Goal: Find specific page/section: Find specific page/section

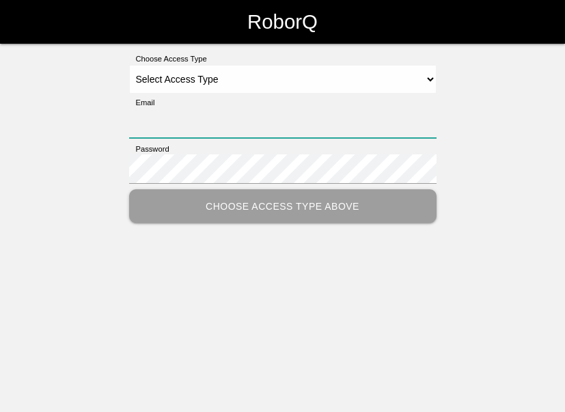
type input "[EMAIL_ADDRESS][DOMAIN_NAME]"
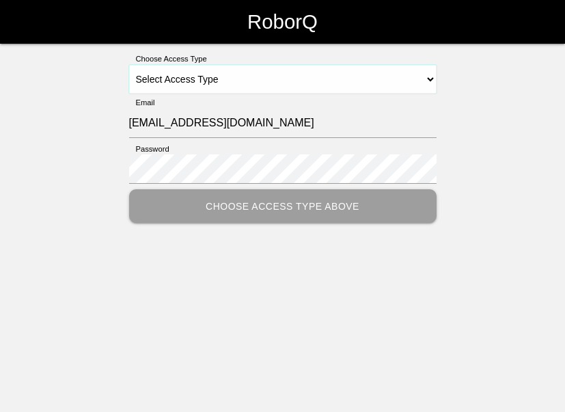
click at [225, 80] on select "Select Access Type Admin Customer Supervisor Worker" at bounding box center [282, 79] width 307 height 29
select select "Supervisor"
click at [129, 65] on select "Select Access Type Admin Customer Supervisor Worker" at bounding box center [282, 79] width 307 height 29
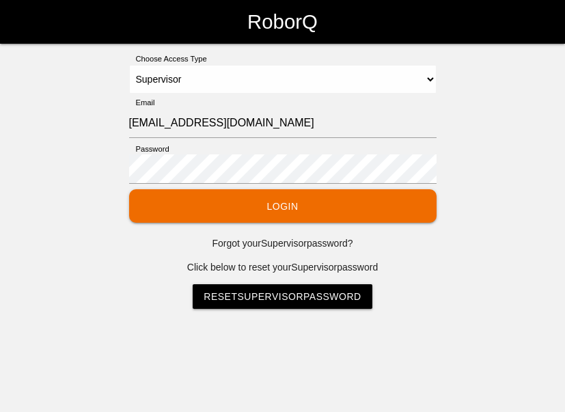
click at [278, 208] on button "Login" at bounding box center [282, 205] width 307 height 33
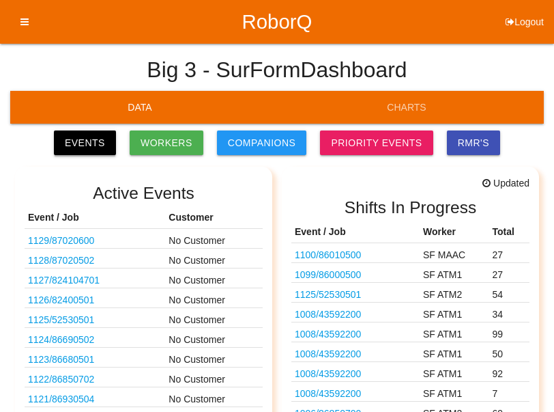
click at [111, 147] on link "Events" at bounding box center [85, 142] width 62 height 25
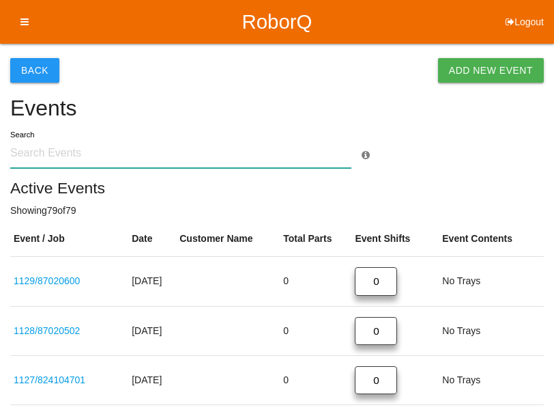
click at [45, 156] on input "text" at bounding box center [180, 153] width 341 height 29
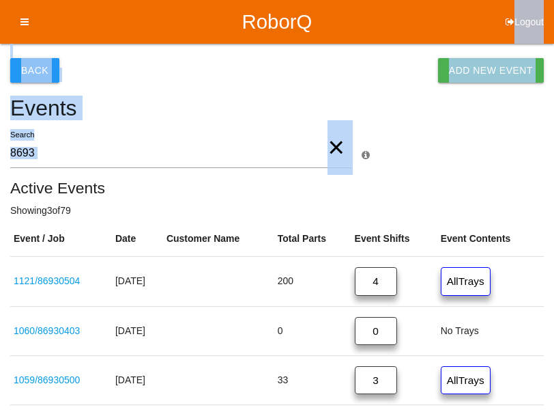
drag, startPoint x: 441, startPoint y: 19, endPoint x: 414, endPoint y: 117, distance: 101.9
click at [414, 117] on div "RoborQ Logout Surform S. Dashboard Profile Feedback Knowledge Base Back Add New…" at bounding box center [277, 264] width 554 height 528
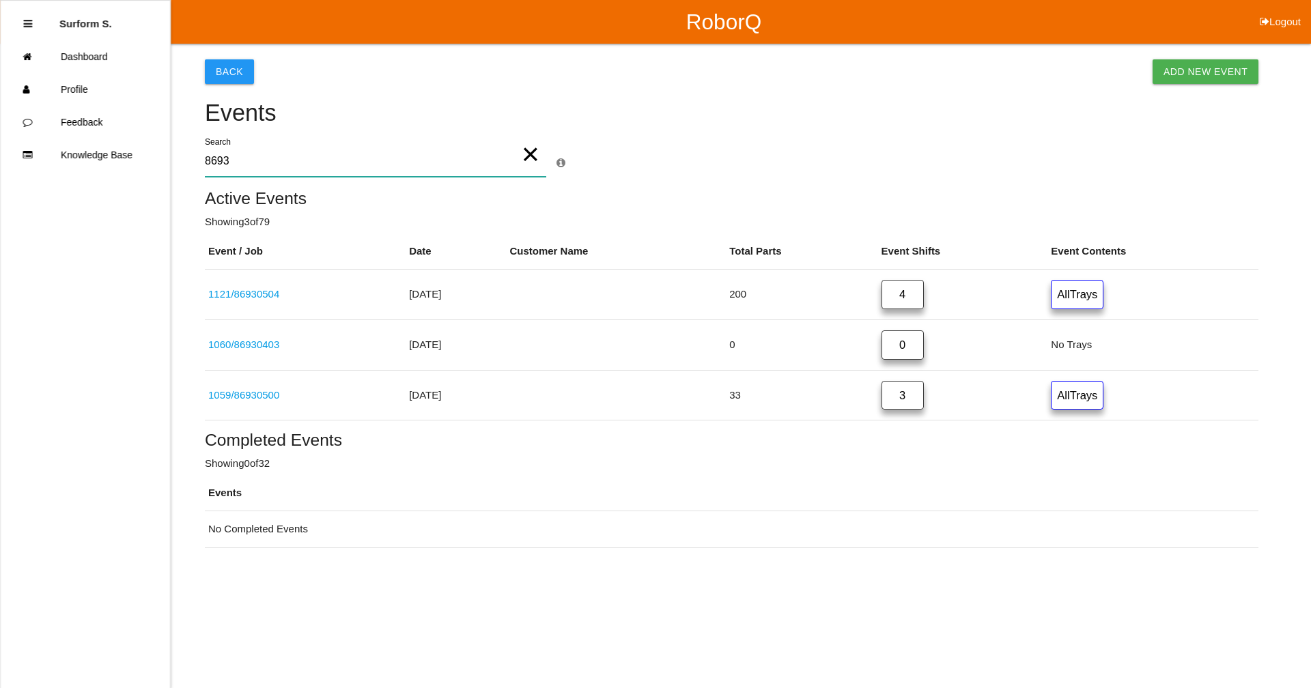
click at [231, 160] on input "8693" at bounding box center [375, 160] width 341 height 31
type input "8"
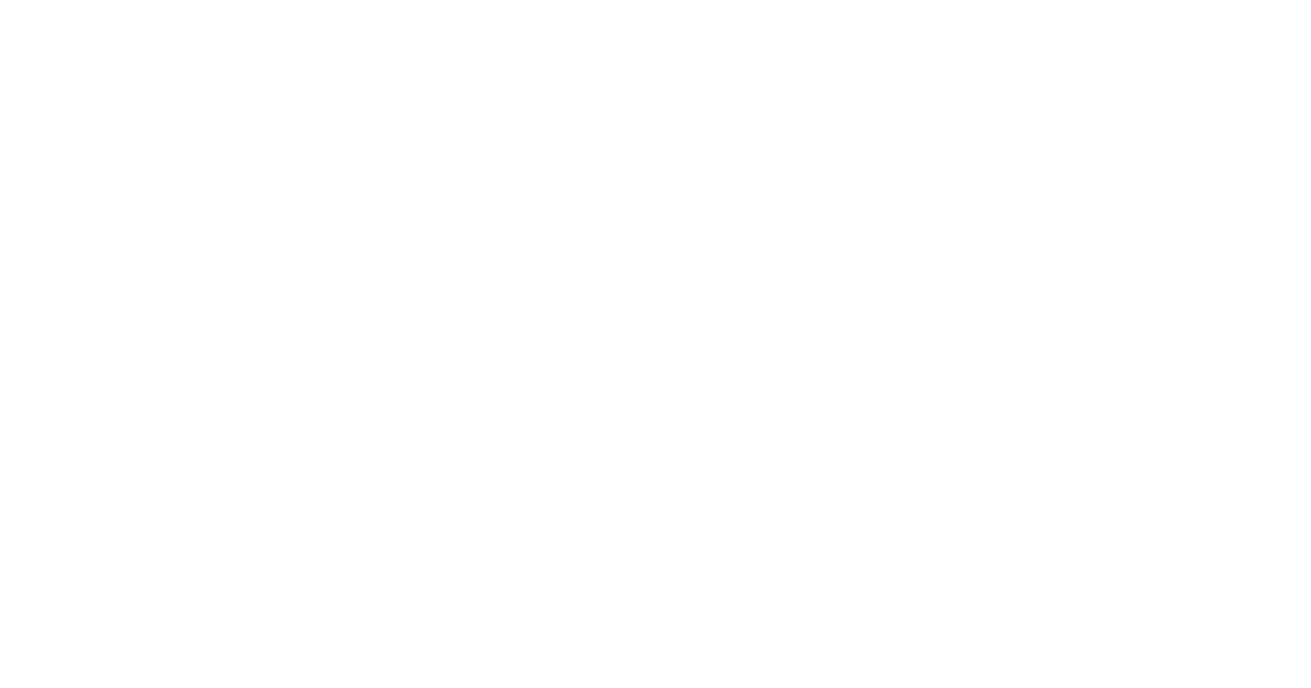
click at [564, 0] on html at bounding box center [655, 0] width 1311 height 0
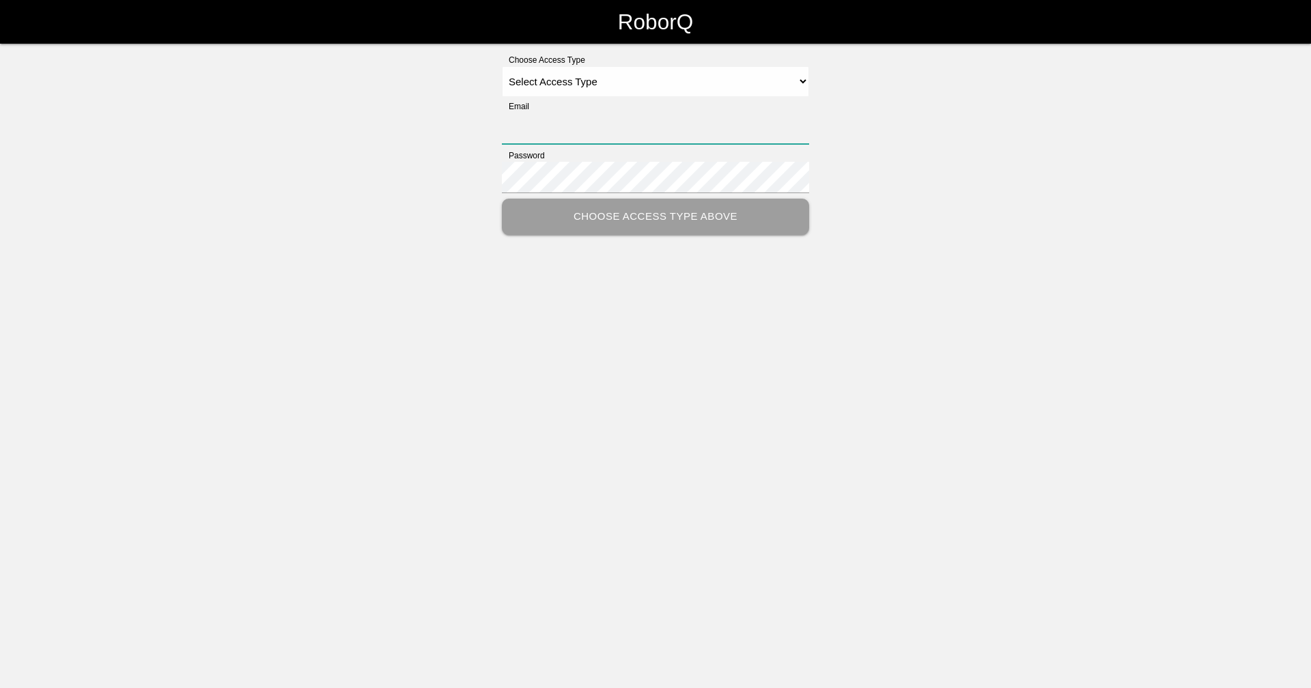
type input "[EMAIL_ADDRESS][DOMAIN_NAME]"
click at [553, 83] on select "Select Access Type Admin Customer Supervisor Worker" at bounding box center [655, 81] width 307 height 31
select select "Supervisor"
click at [502, 66] on select "Select Access Type Admin Customer Supervisor Worker" at bounding box center [655, 81] width 307 height 31
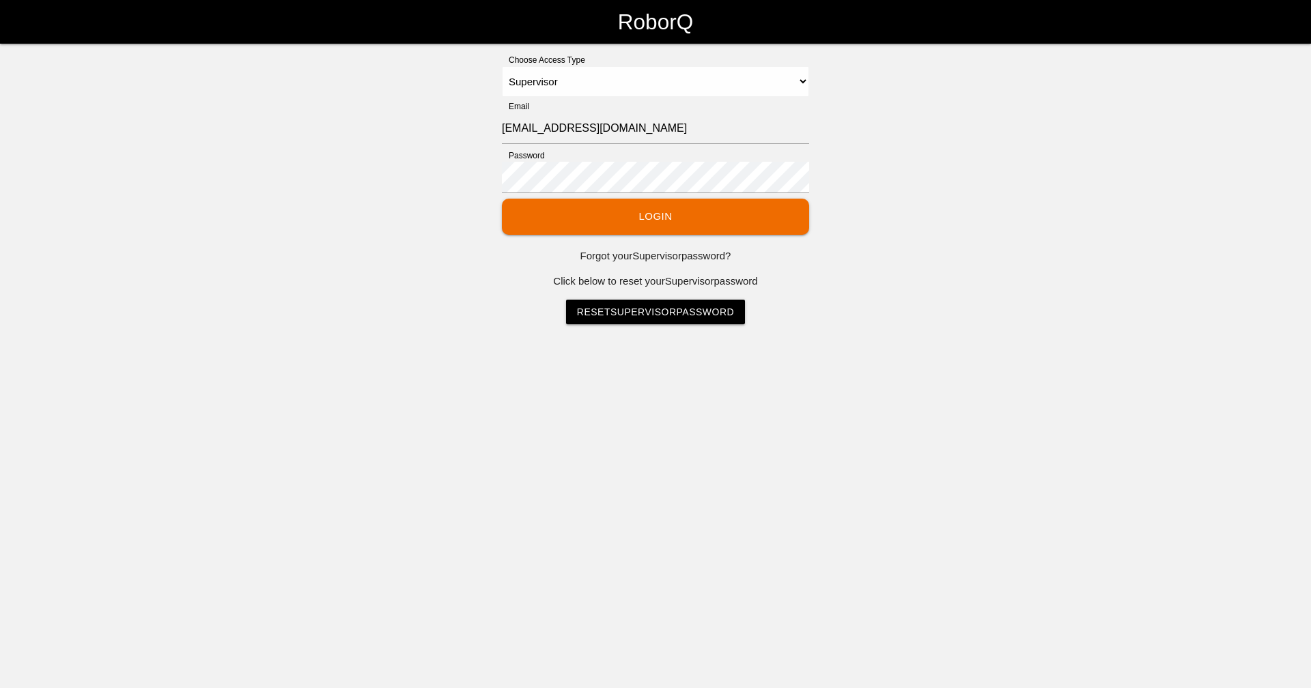
click at [612, 220] on button "Login" at bounding box center [655, 217] width 307 height 36
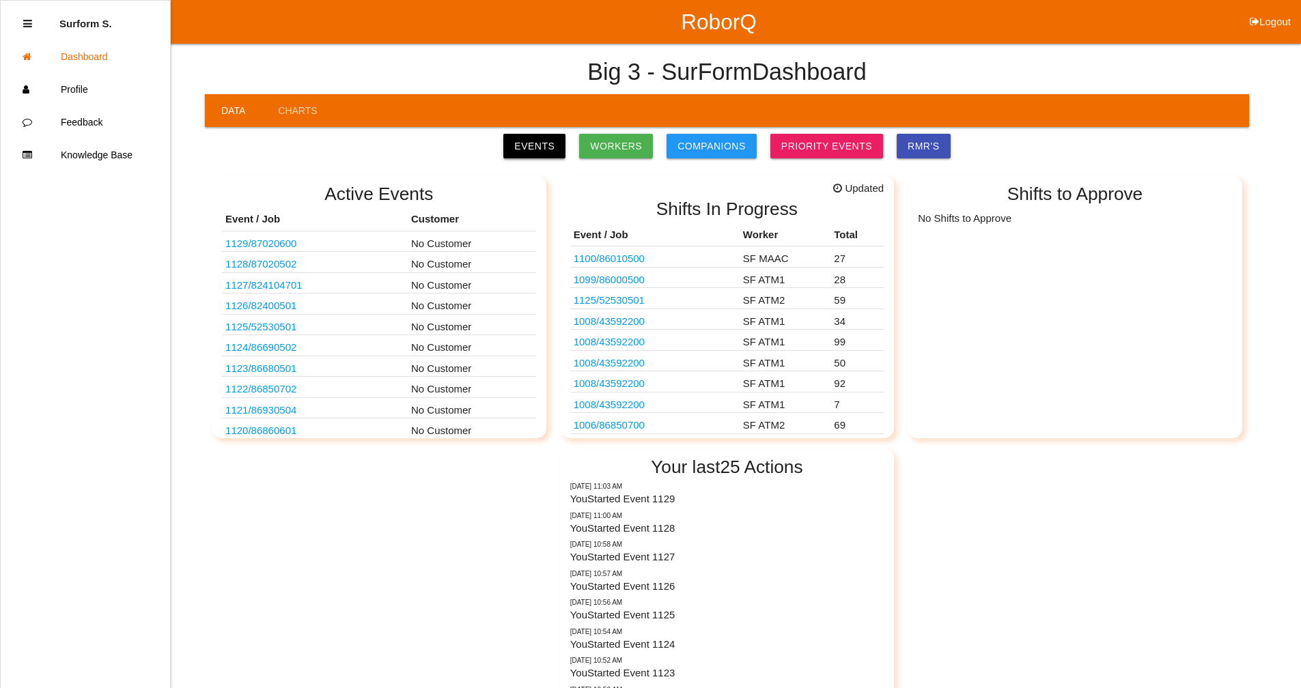
click at [556, 146] on link "Events" at bounding box center [534, 146] width 62 height 25
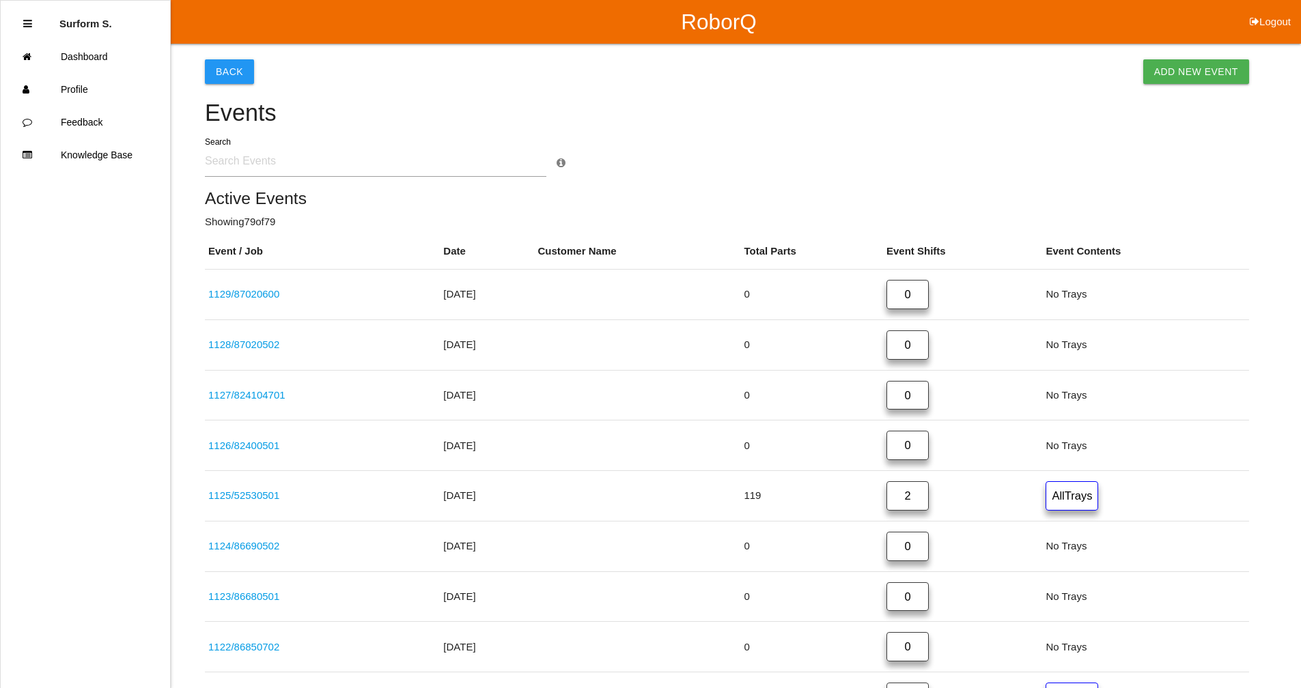
click at [300, 160] on input "text" at bounding box center [375, 160] width 341 height 31
type input "5253"
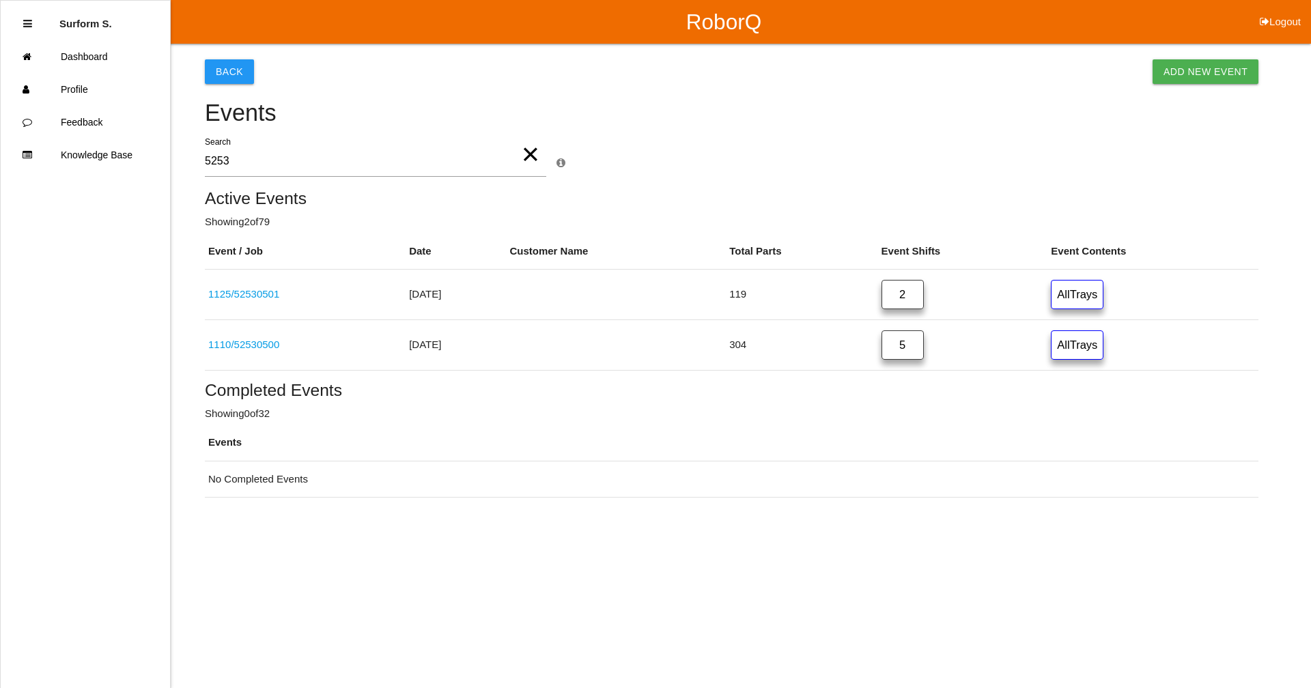
drag, startPoint x: 1268, startPoint y: 20, endPoint x: 1252, endPoint y: 32, distance: 20.1
click at [1268, 20] on icon at bounding box center [1265, 22] width 10 height 44
select select "Supervisor"
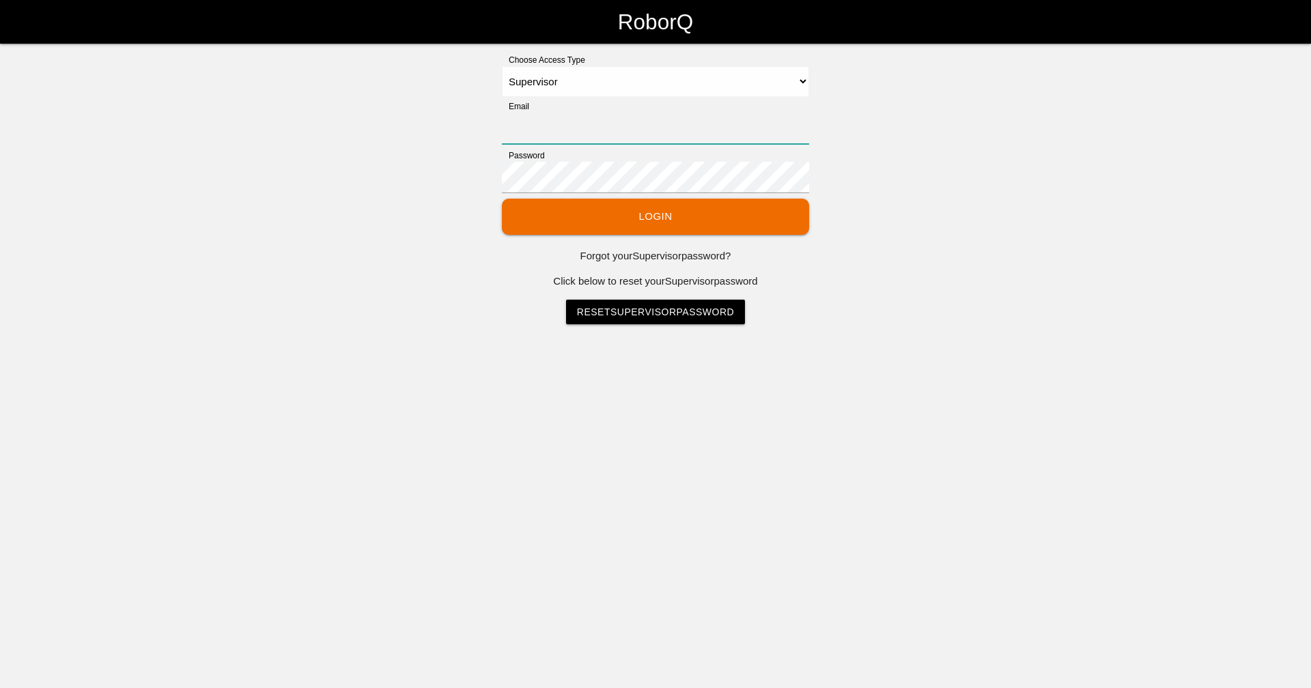
type input "[EMAIL_ADDRESS][DOMAIN_NAME]"
